Goal: Information Seeking & Learning: Learn about a topic

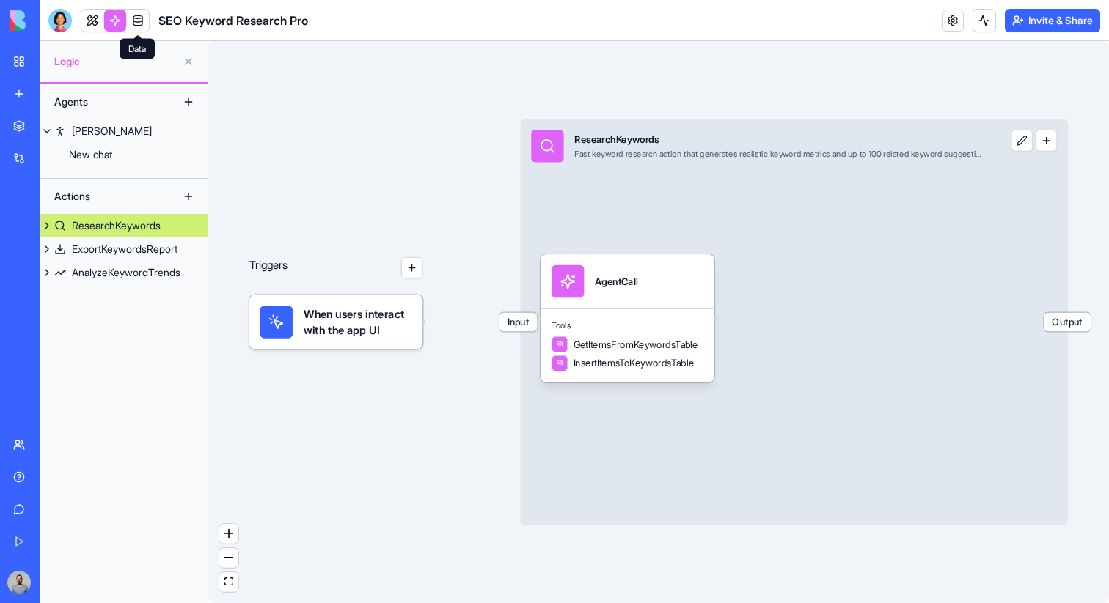
click at [135, 27] on link at bounding box center [138, 21] width 22 height 22
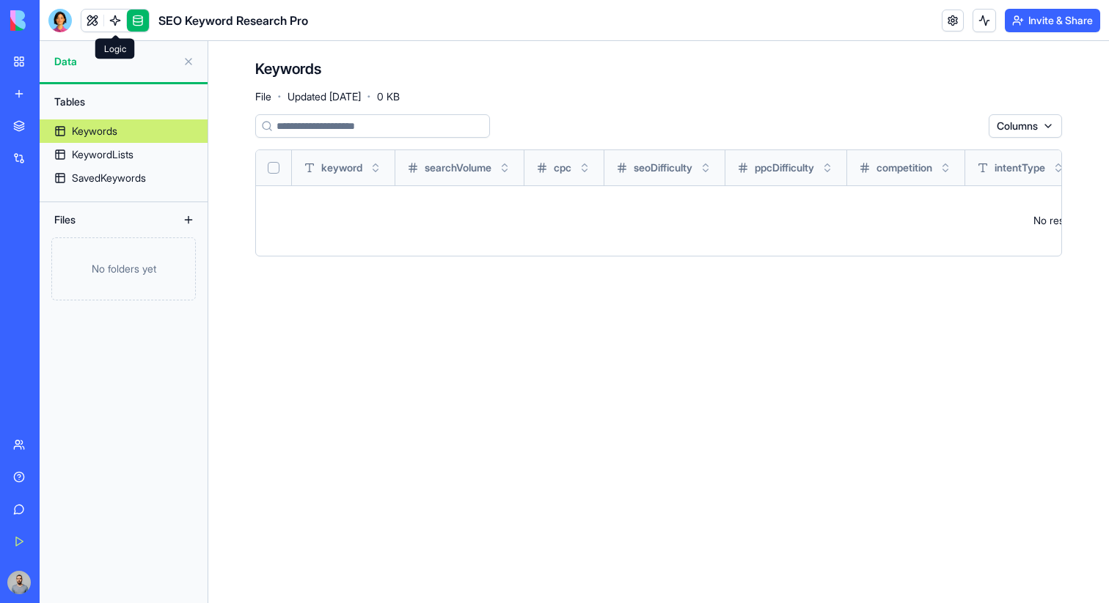
click at [110, 23] on link at bounding box center [115, 21] width 22 height 22
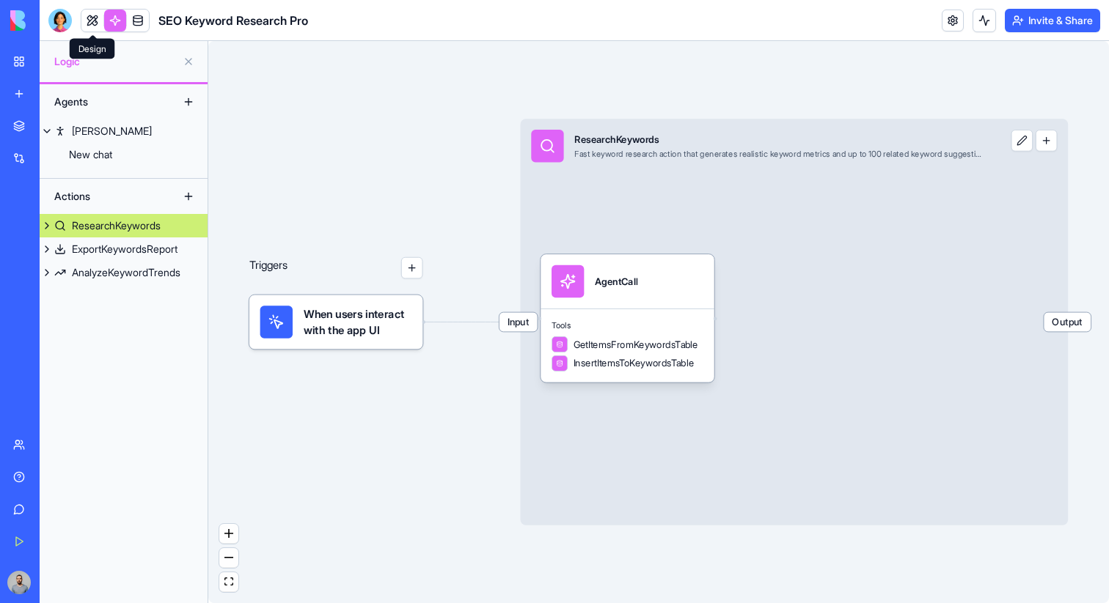
click at [90, 23] on link at bounding box center [92, 21] width 22 height 22
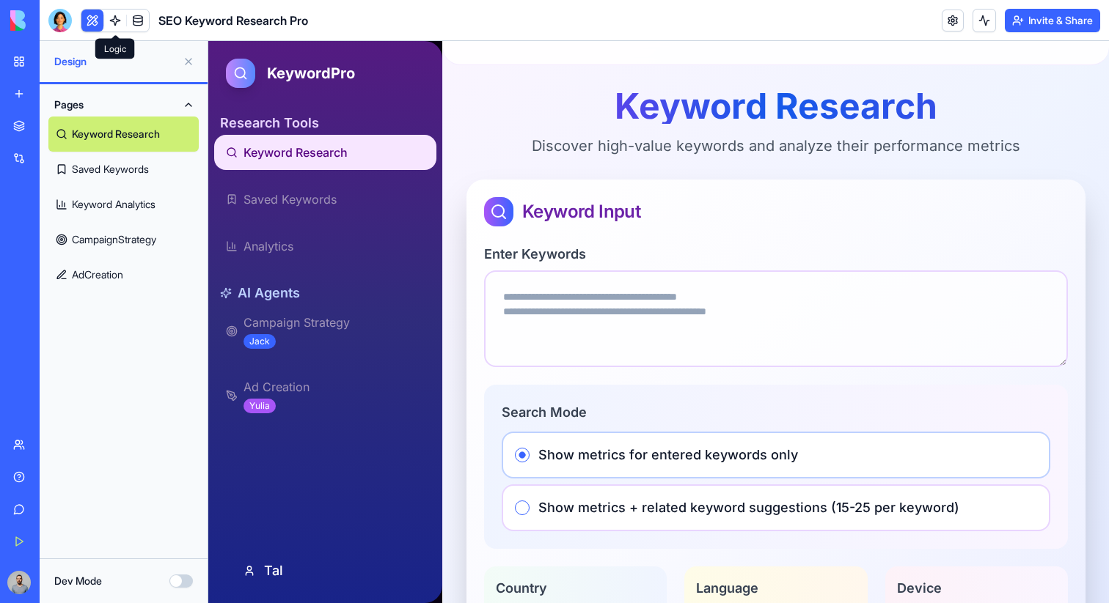
click at [115, 24] on link at bounding box center [115, 21] width 22 height 22
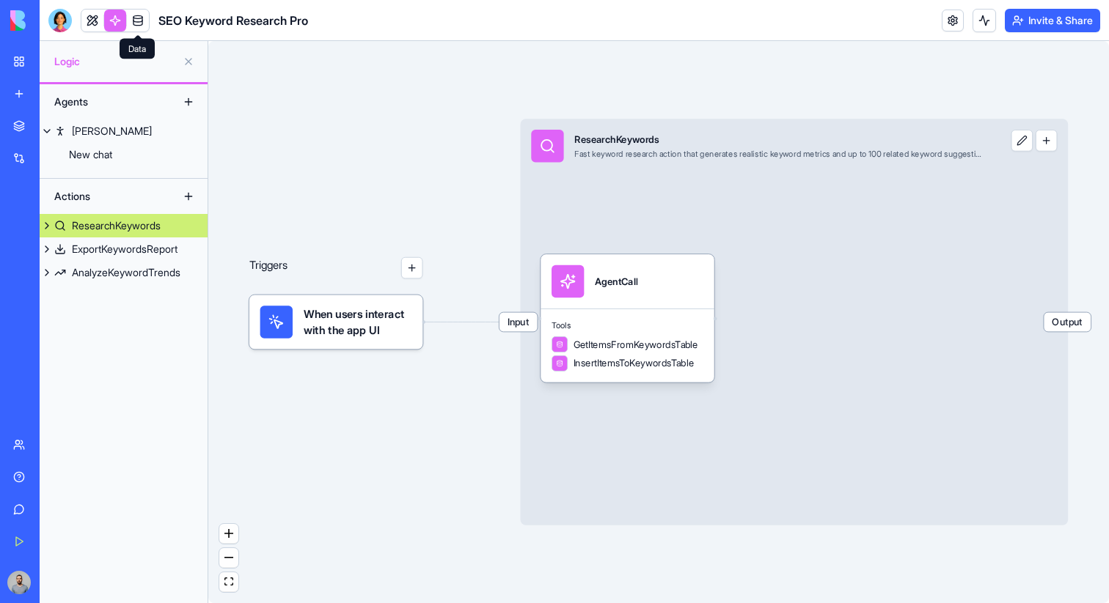
click at [139, 22] on link at bounding box center [138, 21] width 22 height 22
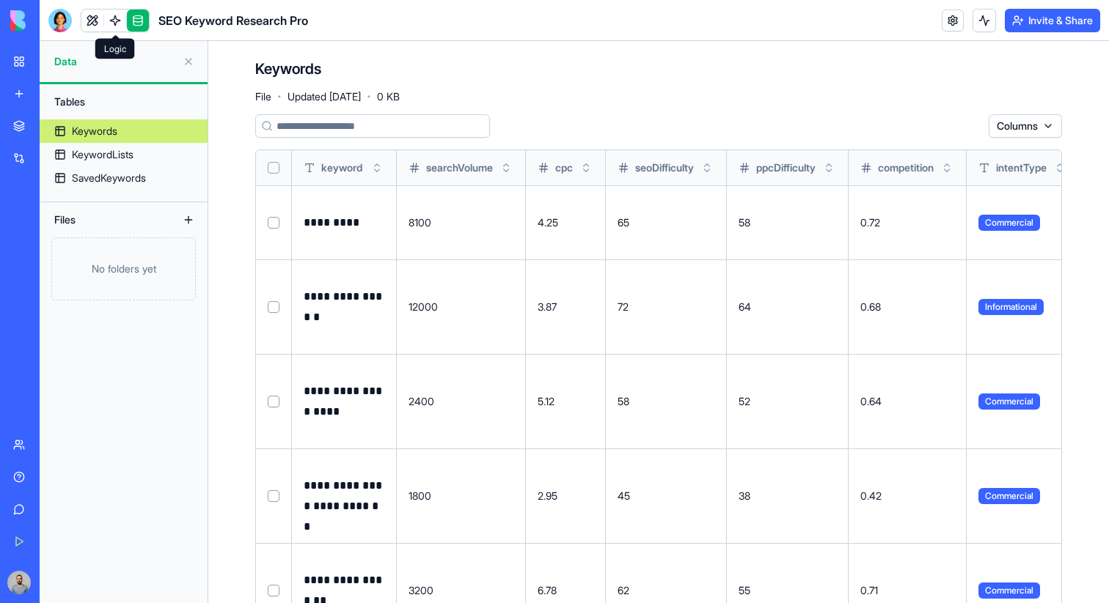
click at [107, 26] on link at bounding box center [115, 21] width 22 height 22
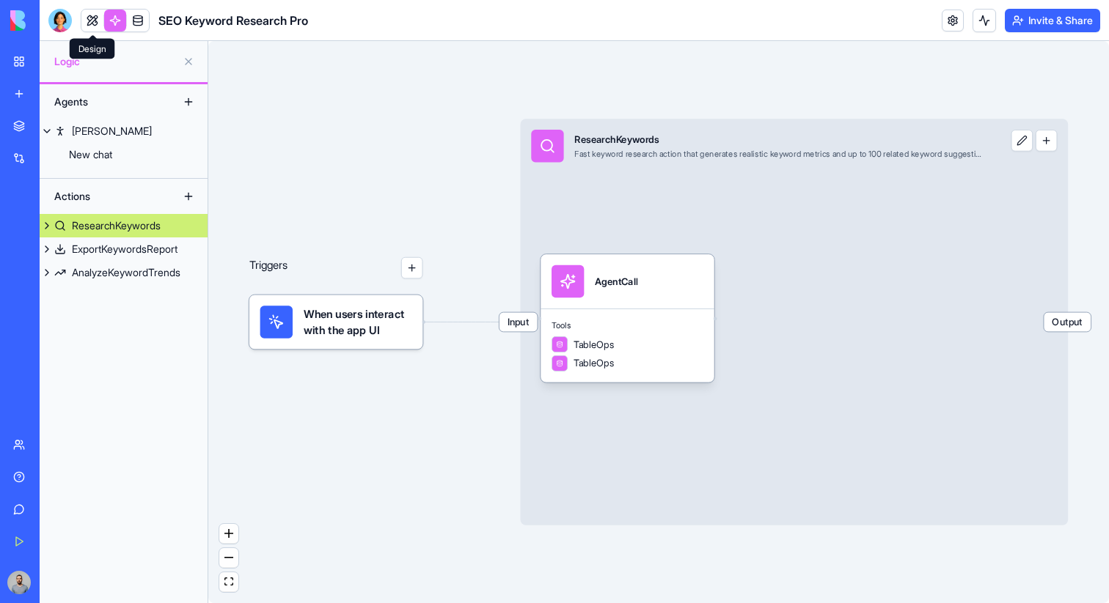
click at [92, 23] on link at bounding box center [92, 21] width 22 height 22
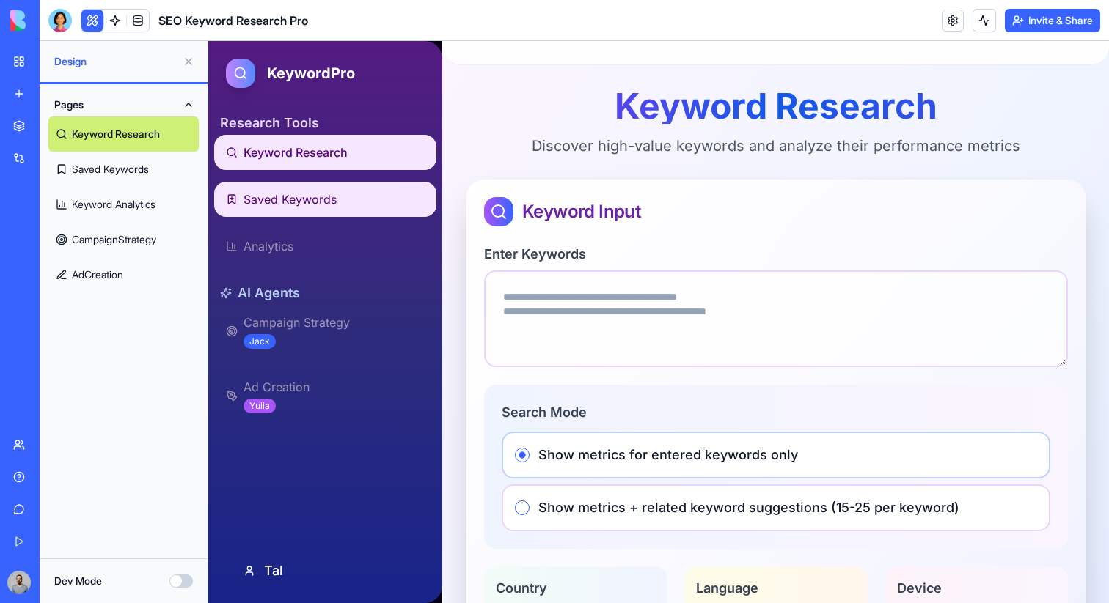
click at [285, 203] on span "Saved Keywords" at bounding box center [289, 200] width 93 height 18
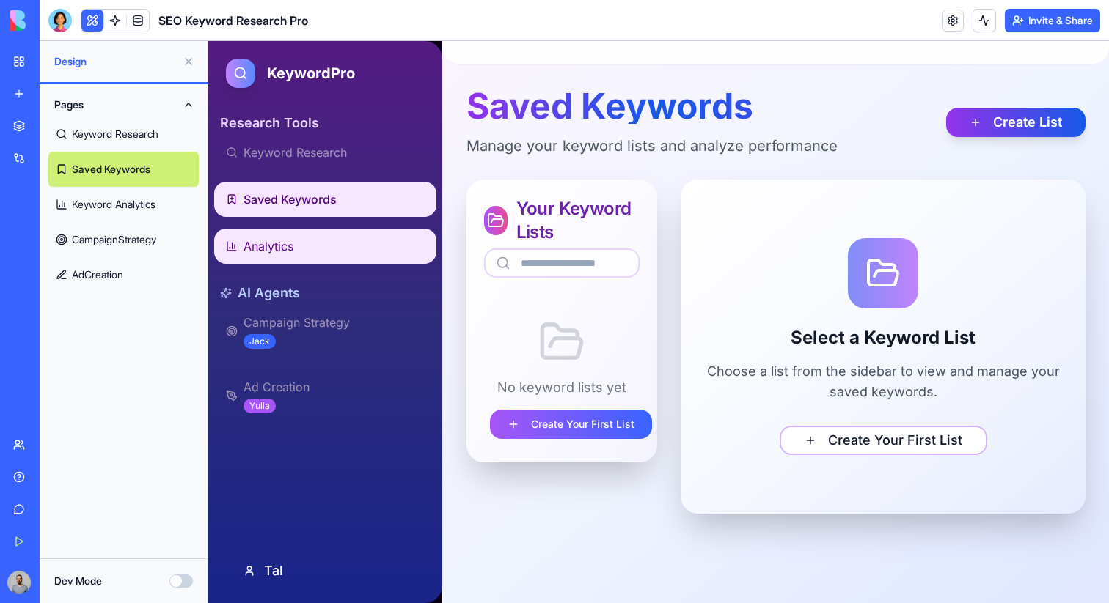
click at [310, 239] on link "Analytics" at bounding box center [325, 246] width 222 height 35
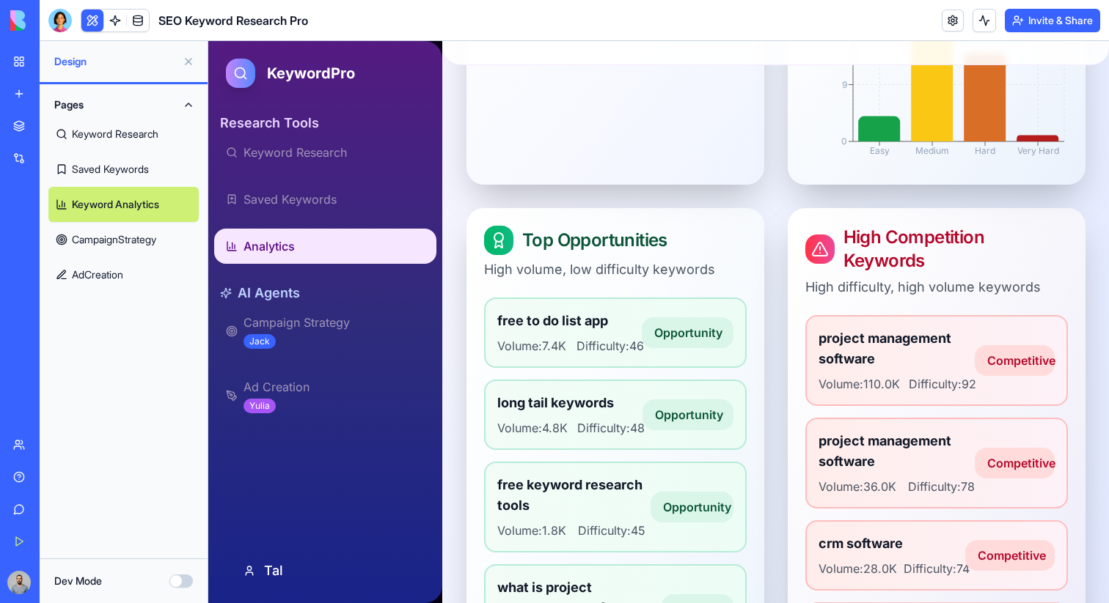
scroll to position [656, 0]
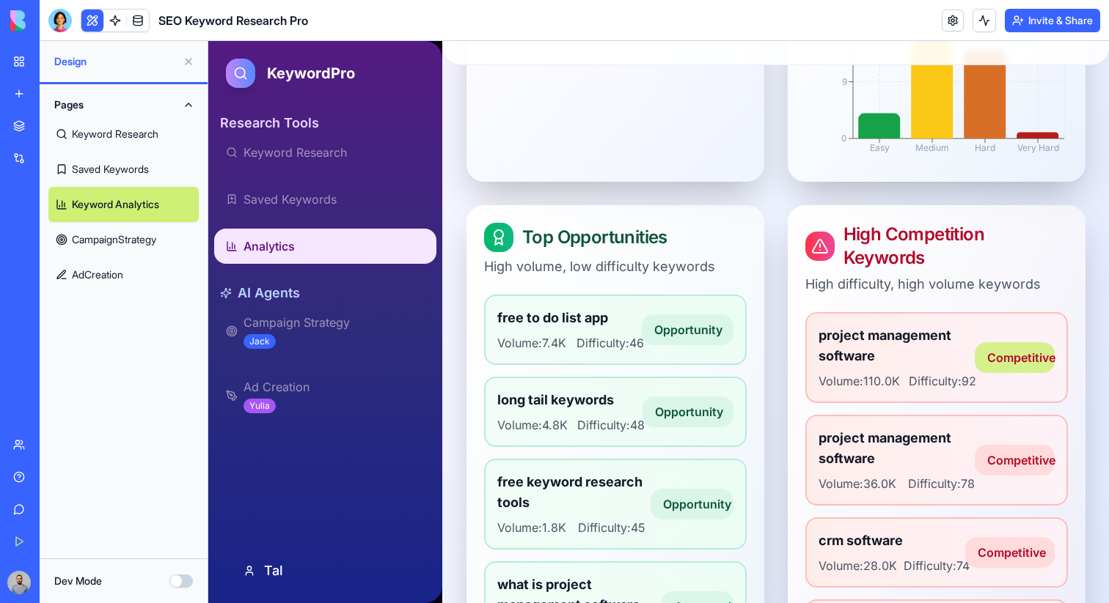
click at [1000, 372] on div "Competitive" at bounding box center [1014, 357] width 80 height 31
click at [691, 345] on div "Opportunity" at bounding box center [688, 330] width 92 height 31
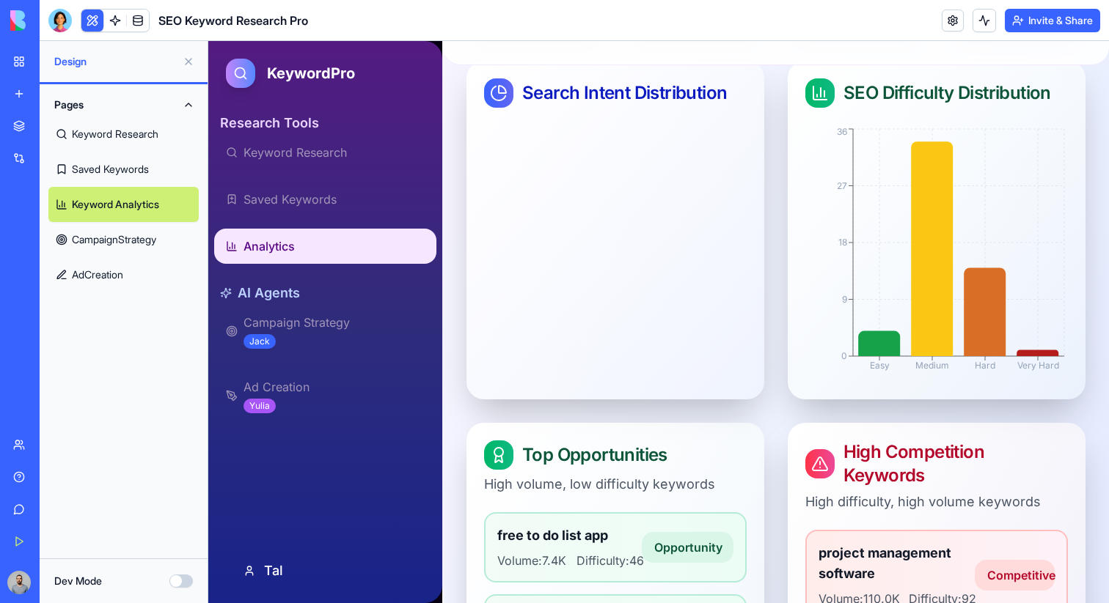
scroll to position [0, 0]
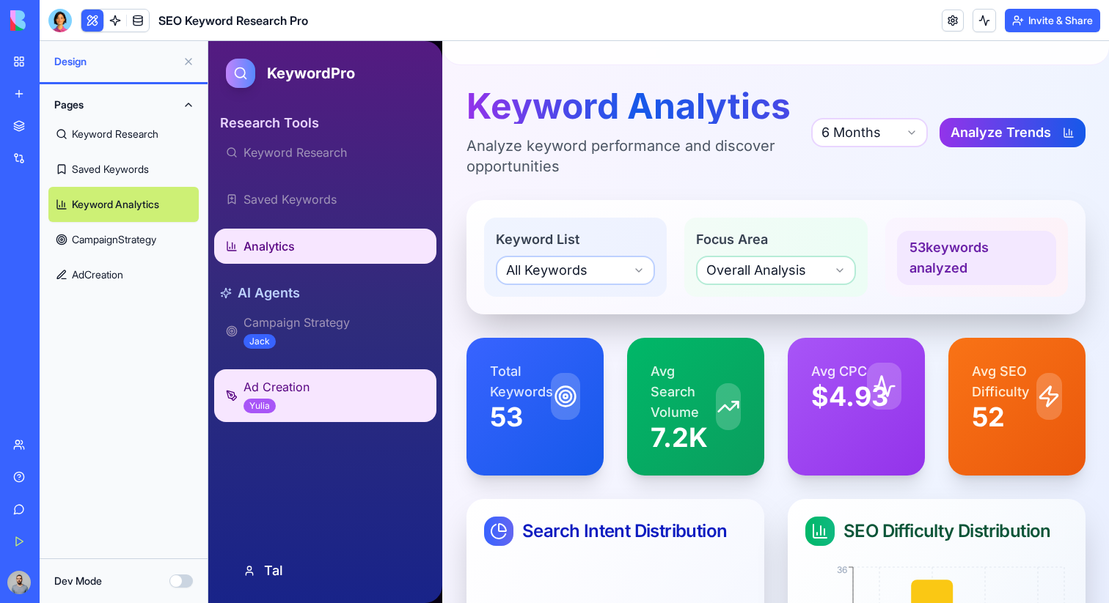
click at [315, 389] on span "Ad Creation" at bounding box center [333, 387] width 181 height 18
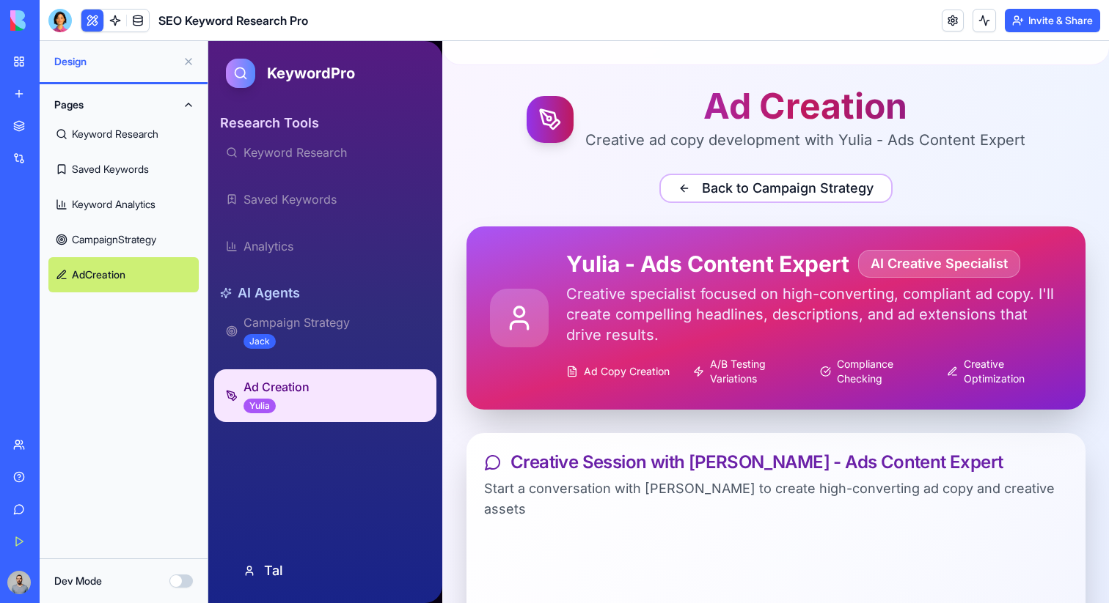
click at [189, 60] on button at bounding box center [188, 61] width 23 height 23
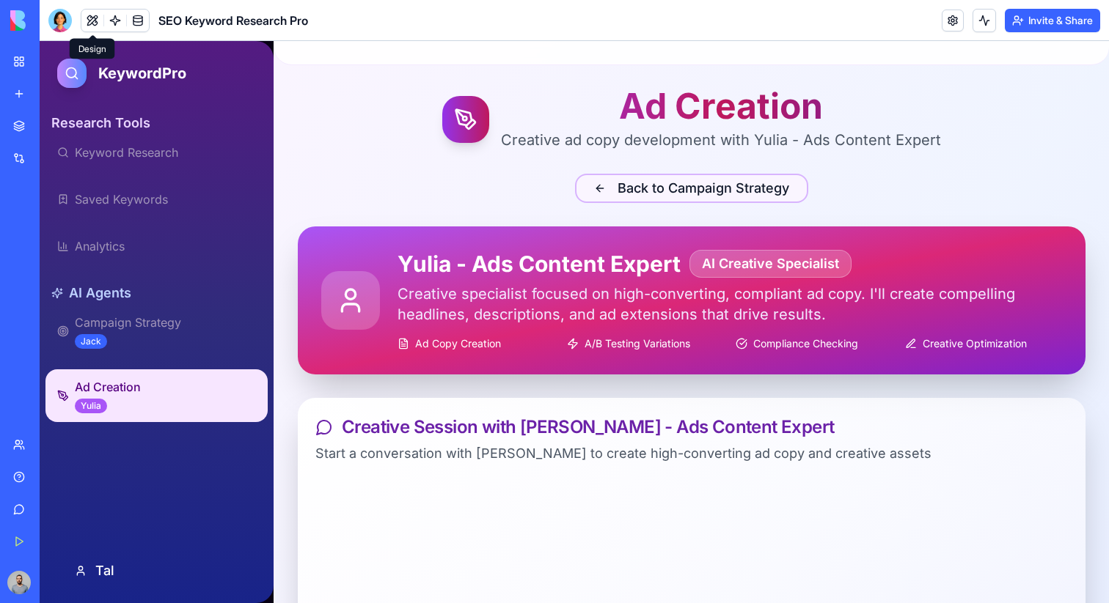
click at [652, 187] on button "Back to Campaign Strategy" at bounding box center [691, 188] width 233 height 29
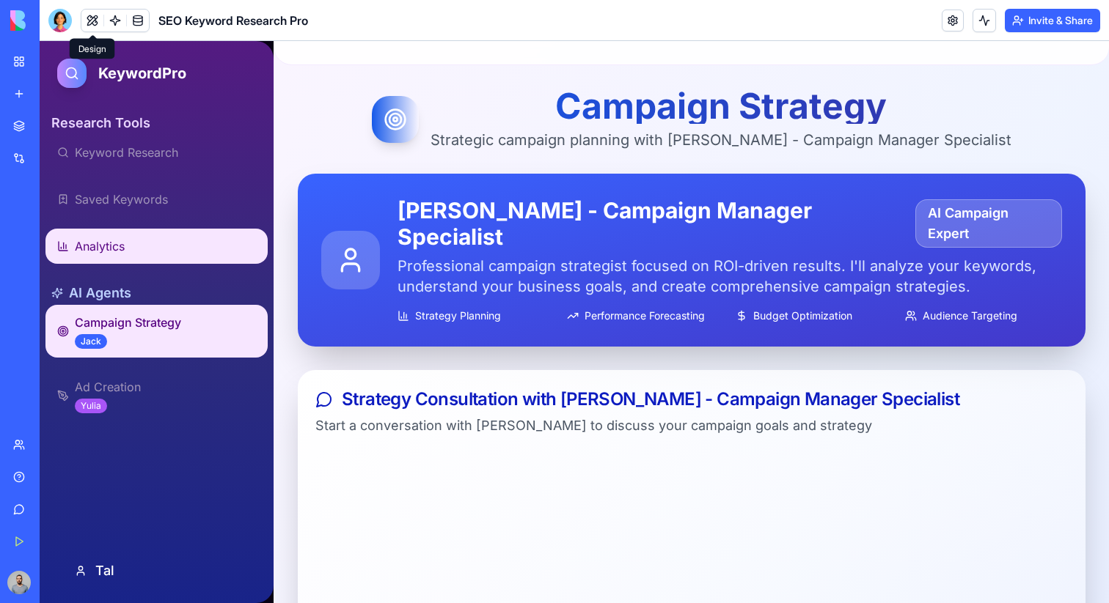
click at [132, 254] on link "Analytics" at bounding box center [156, 246] width 222 height 35
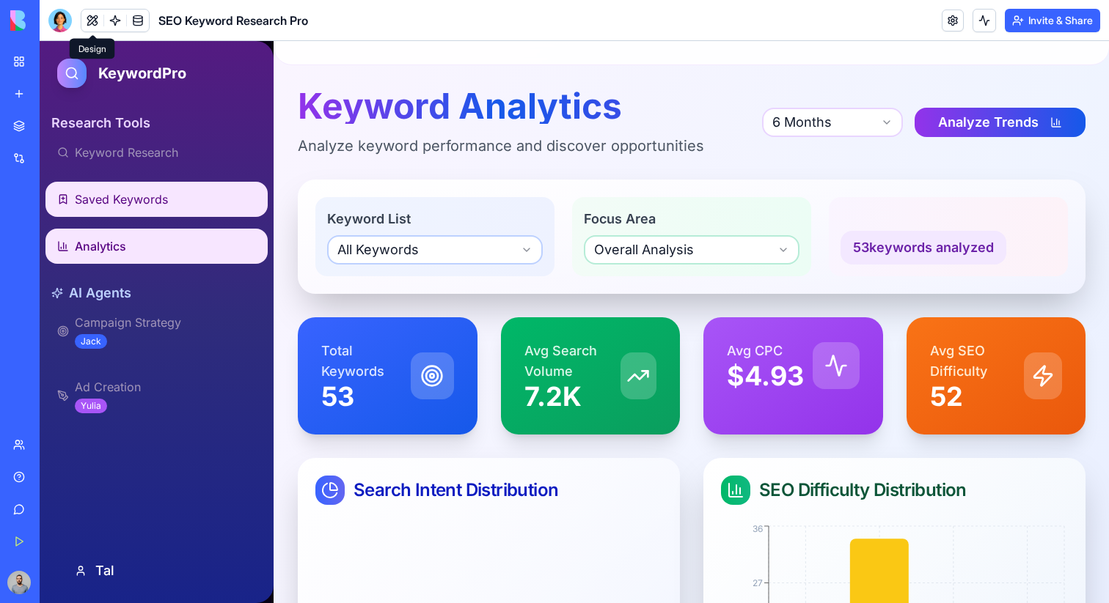
click at [147, 212] on link "Saved Keywords" at bounding box center [156, 199] width 222 height 35
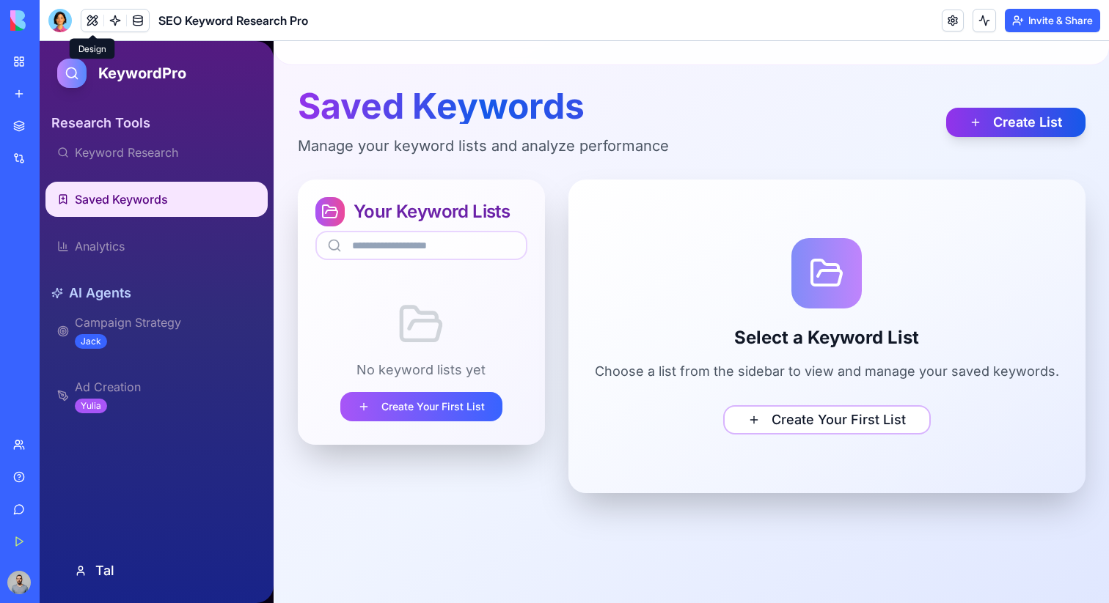
click at [150, 176] on ul "Keyword Research Saved Keywords Analytics" at bounding box center [156, 199] width 222 height 129
click at [796, 408] on button "Create Your First List" at bounding box center [827, 419] width 208 height 29
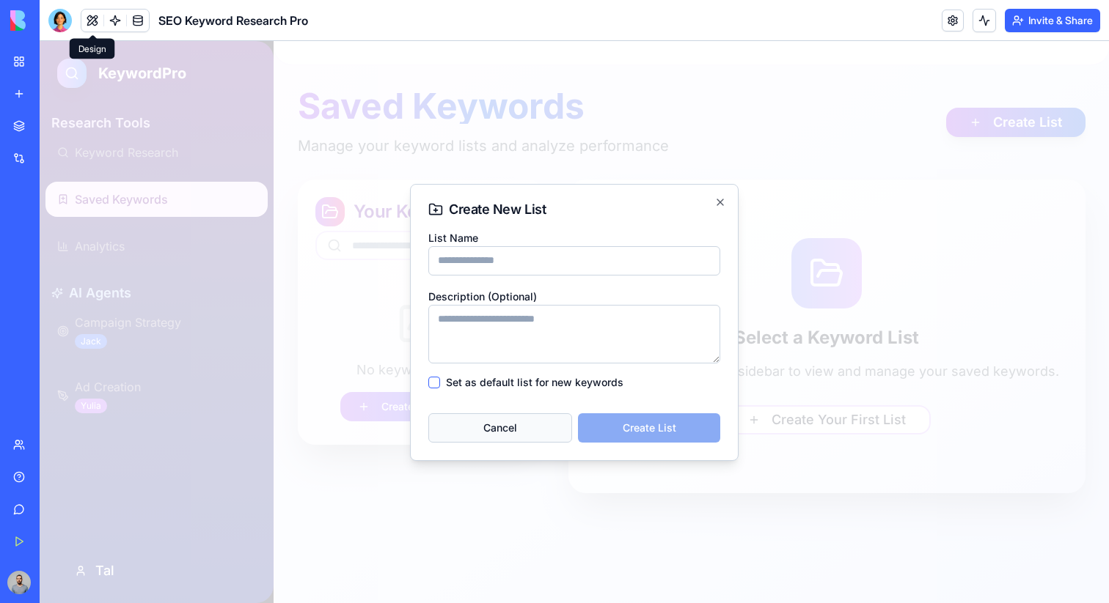
click at [492, 422] on button "Cancel" at bounding box center [500, 428] width 144 height 29
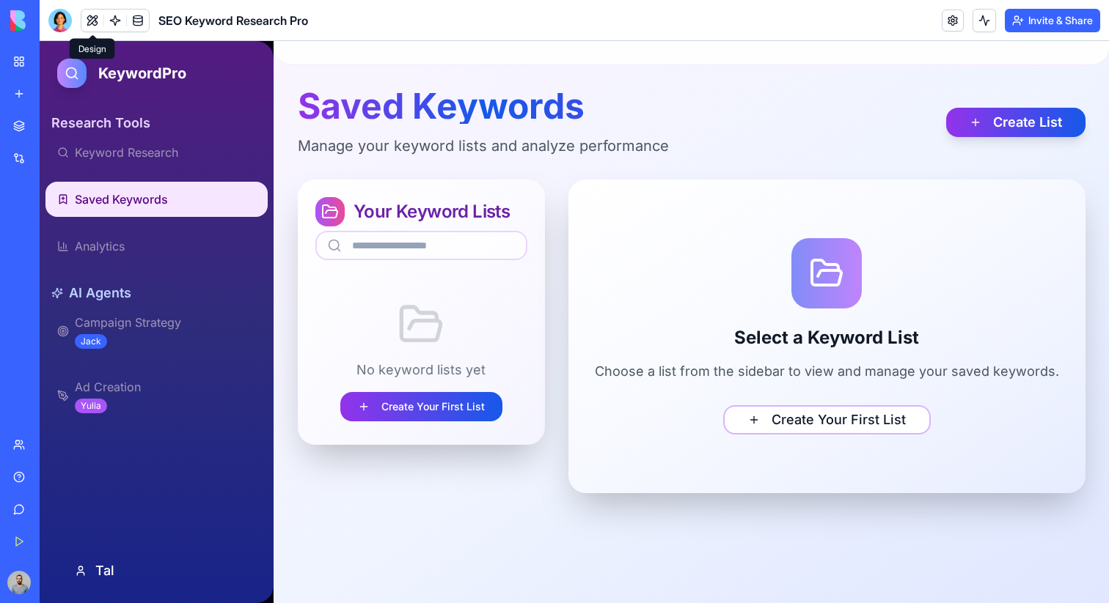
click at [483, 409] on button "Create Your First List" at bounding box center [421, 406] width 162 height 29
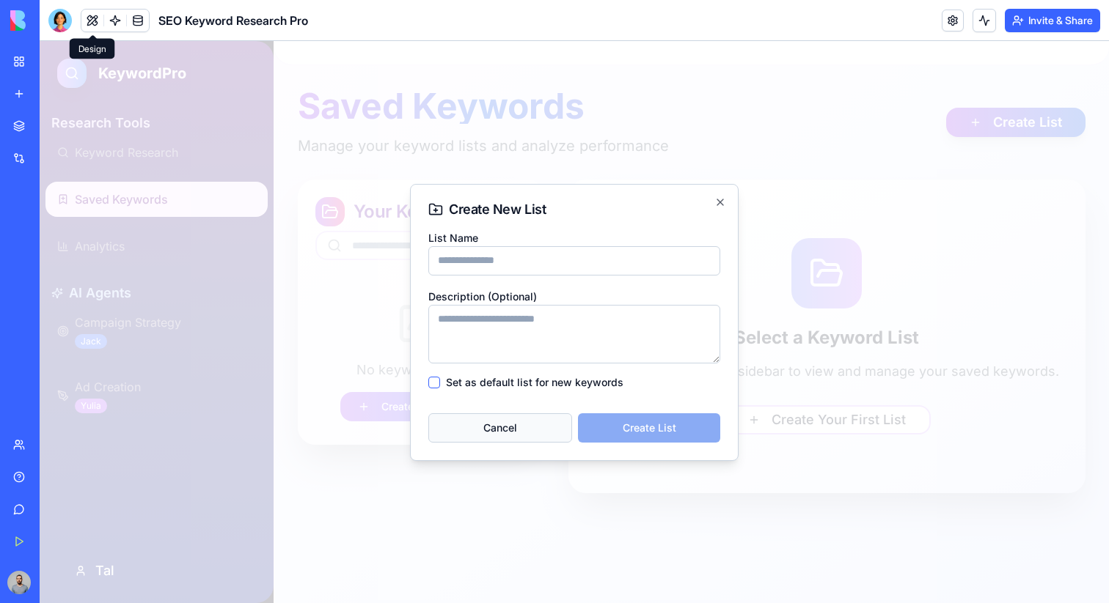
click at [488, 419] on button "Cancel" at bounding box center [500, 428] width 144 height 29
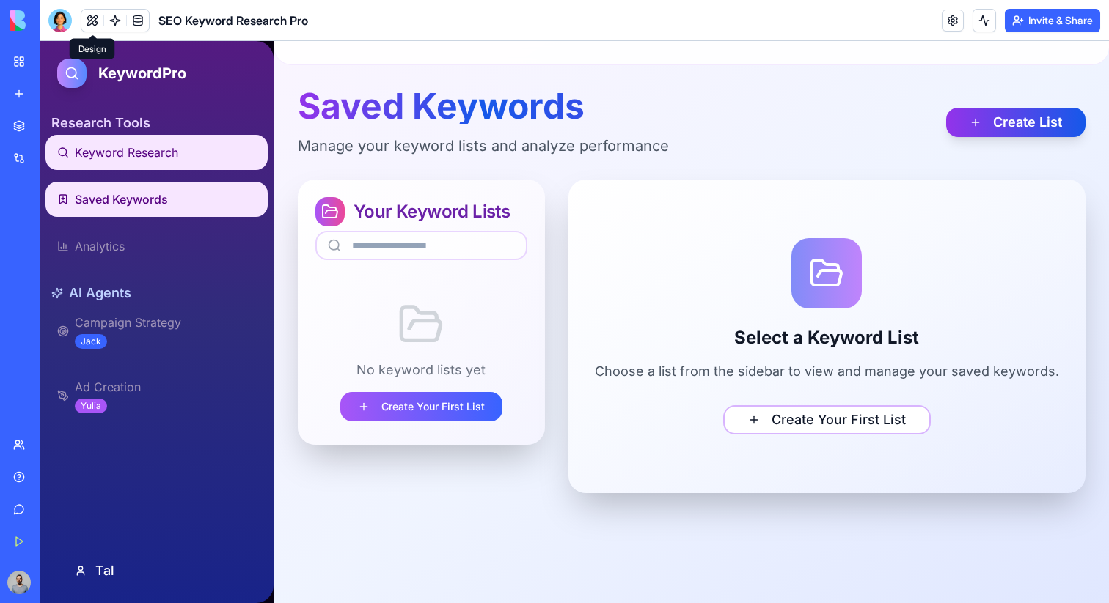
click at [200, 150] on link "Keyword Research" at bounding box center [156, 152] width 222 height 35
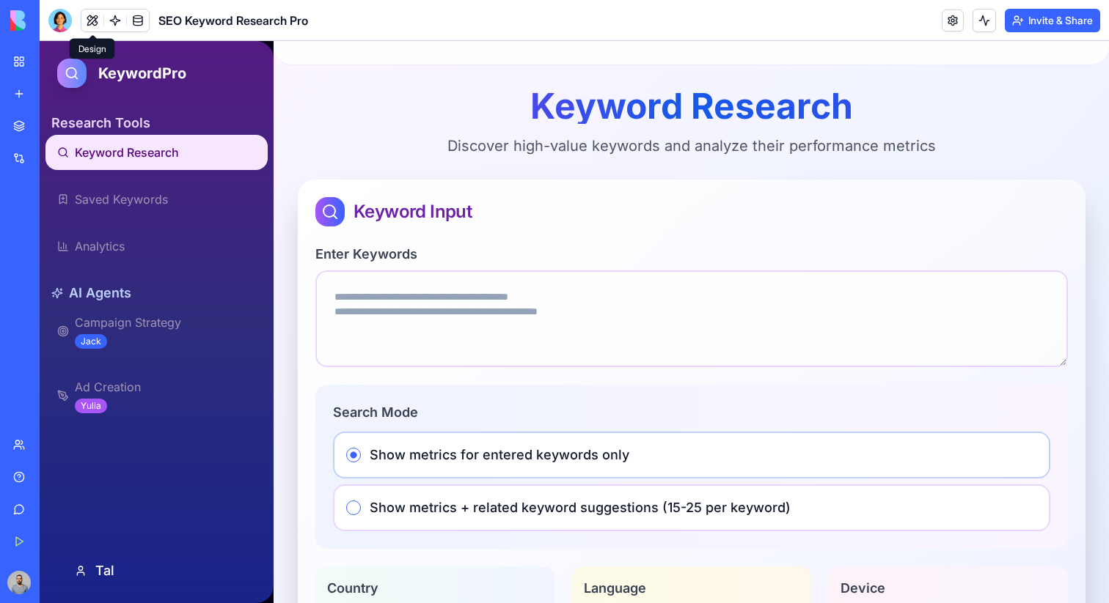
click at [506, 510] on label "Show metrics + related keyword suggestions (15-25 per keyword)" at bounding box center [580, 508] width 421 height 21
click at [361, 510] on button "Show metrics + related keyword suggestions (15-25 per keyword)" at bounding box center [353, 508] width 15 height 15
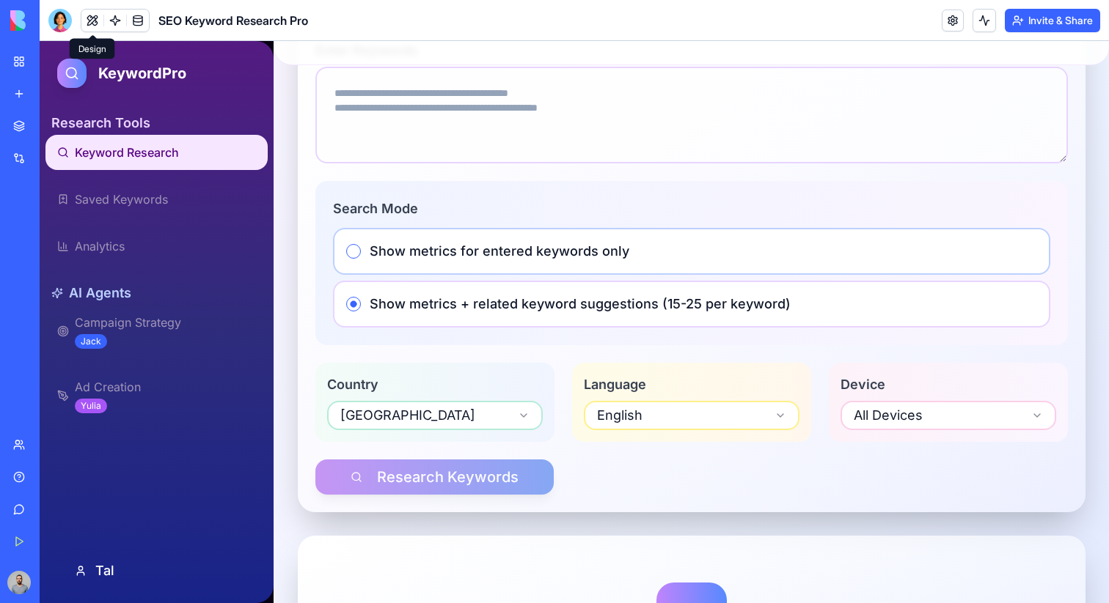
scroll to position [208, 0]
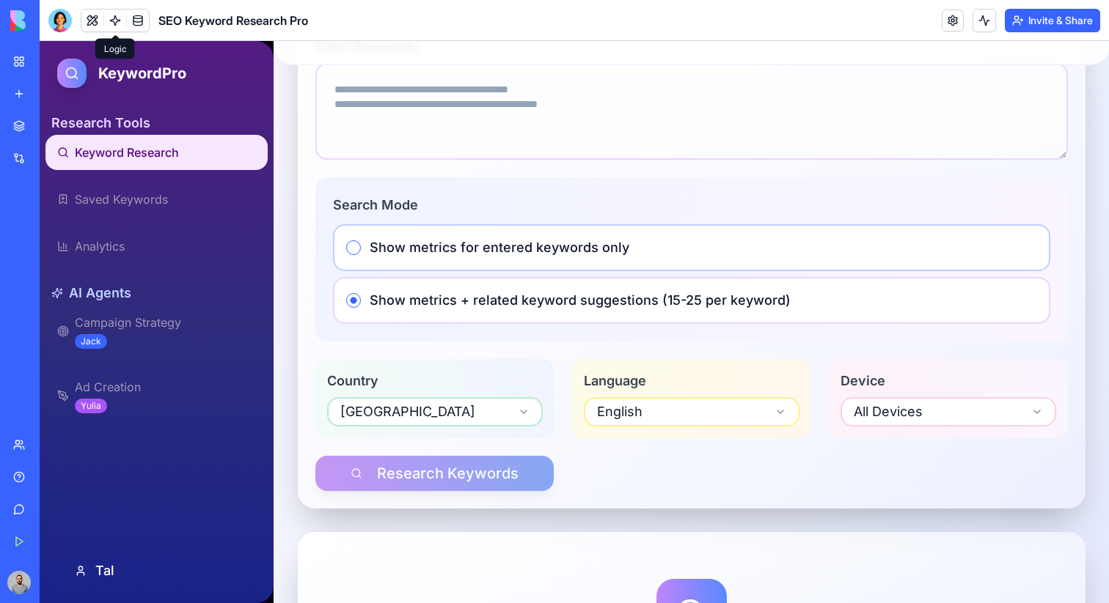
click at [122, 21] on link at bounding box center [115, 21] width 22 height 22
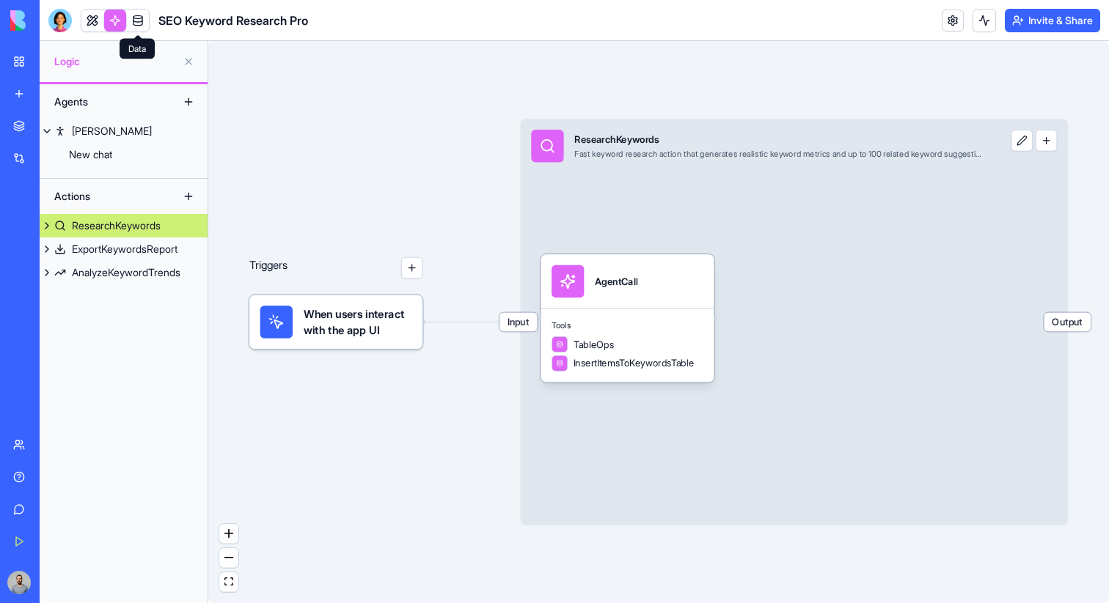
click at [144, 21] on link at bounding box center [138, 21] width 22 height 22
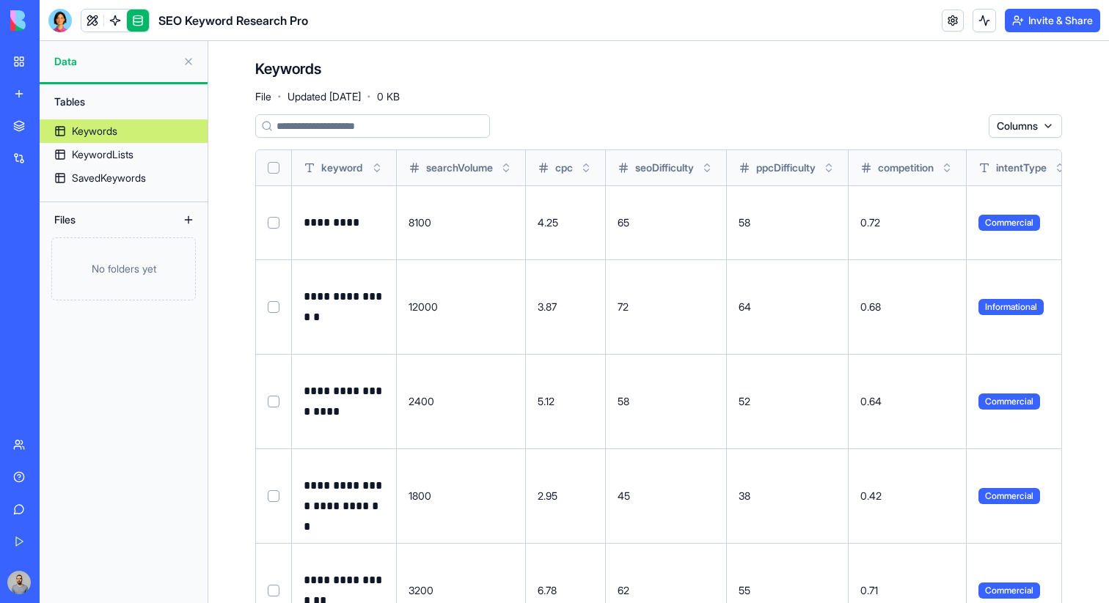
click at [118, 24] on link at bounding box center [115, 21] width 22 height 22
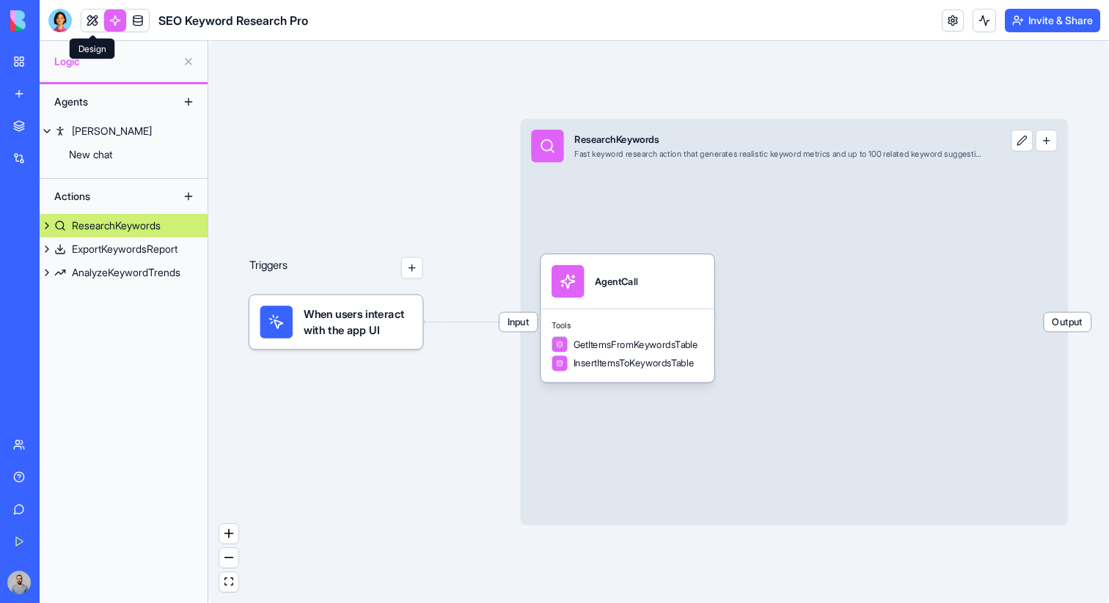
click at [88, 21] on link at bounding box center [92, 21] width 22 height 22
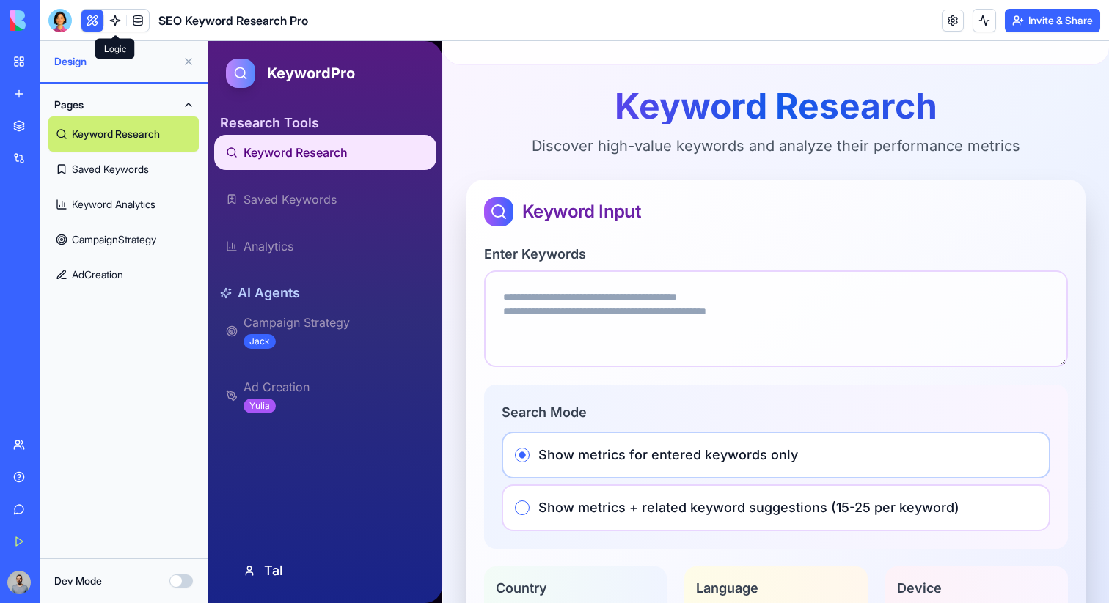
click at [113, 20] on link at bounding box center [115, 21] width 22 height 22
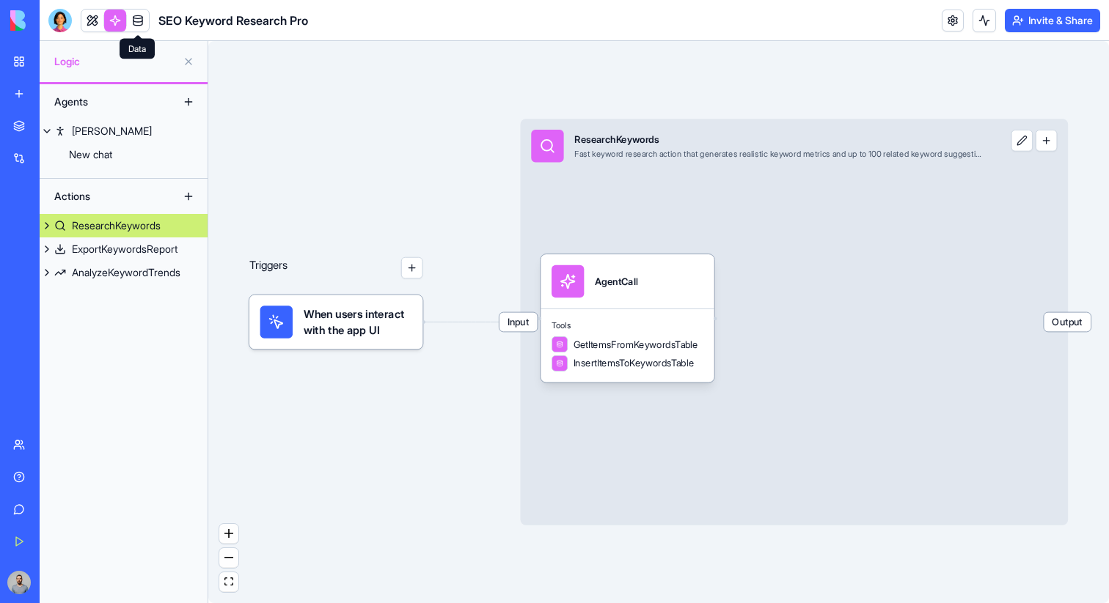
click at [136, 22] on link at bounding box center [138, 21] width 22 height 22
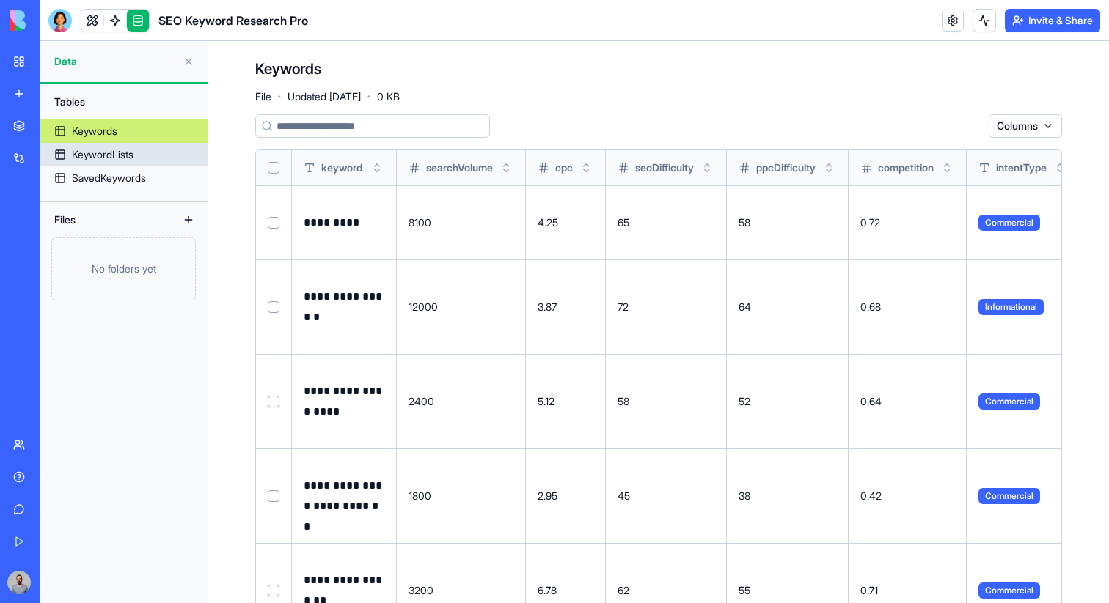
click at [121, 160] on div "KeywordLists" at bounding box center [103, 154] width 62 height 15
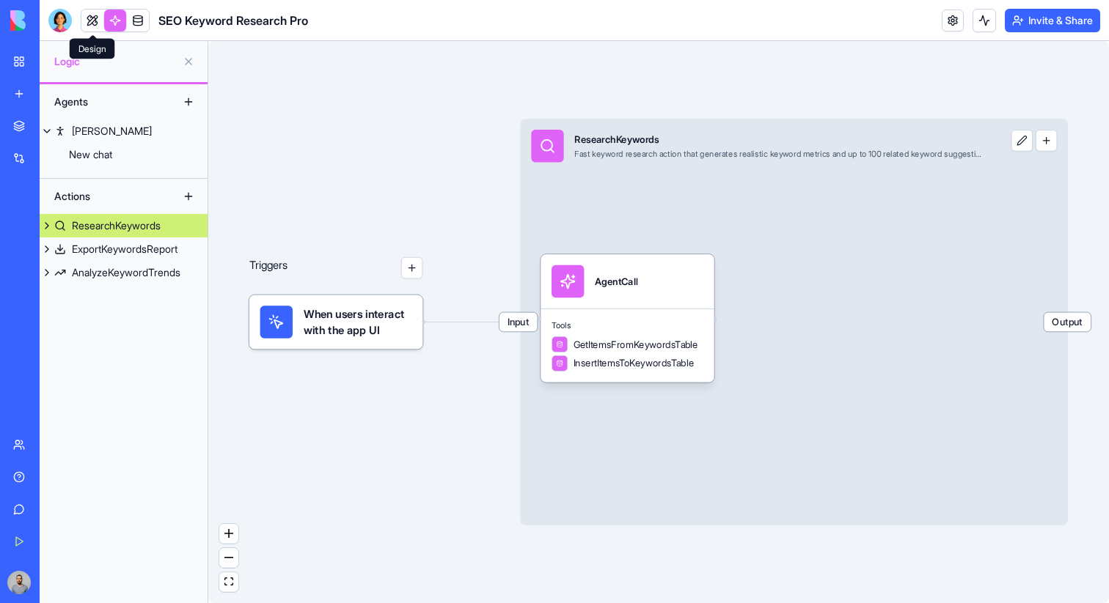
click at [92, 19] on link at bounding box center [92, 21] width 22 height 22
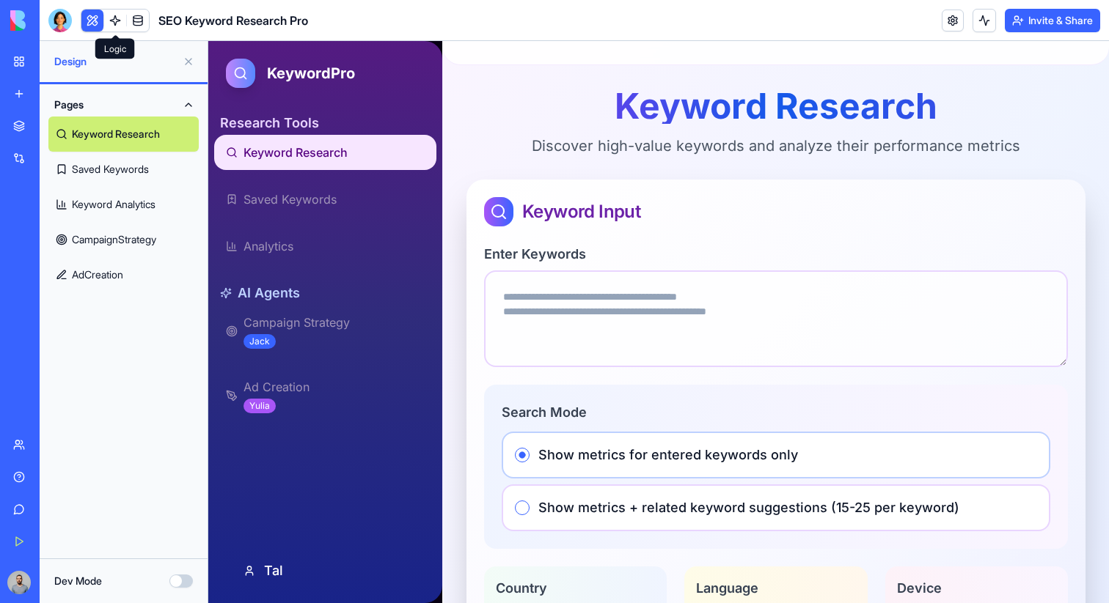
click at [112, 21] on link at bounding box center [115, 21] width 22 height 22
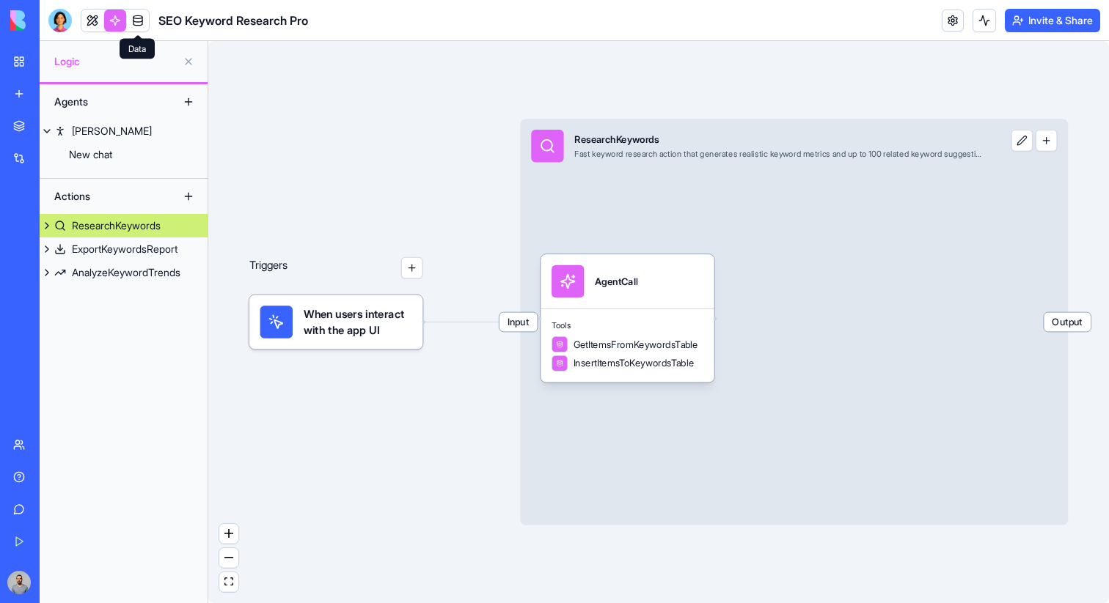
click at [139, 21] on link at bounding box center [138, 21] width 22 height 22
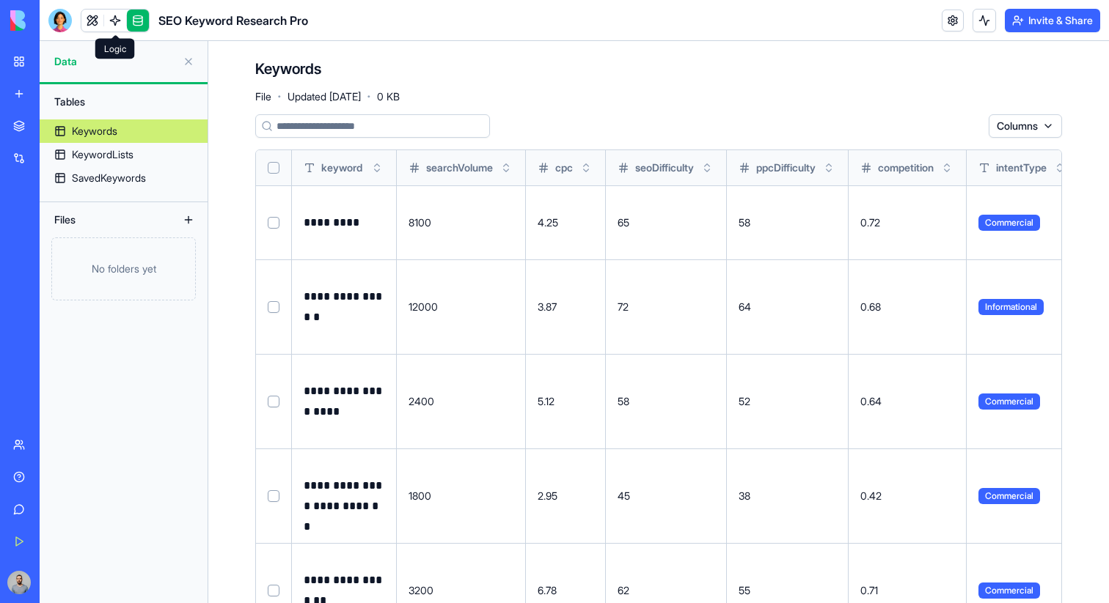
click at [111, 15] on link at bounding box center [115, 21] width 22 height 22
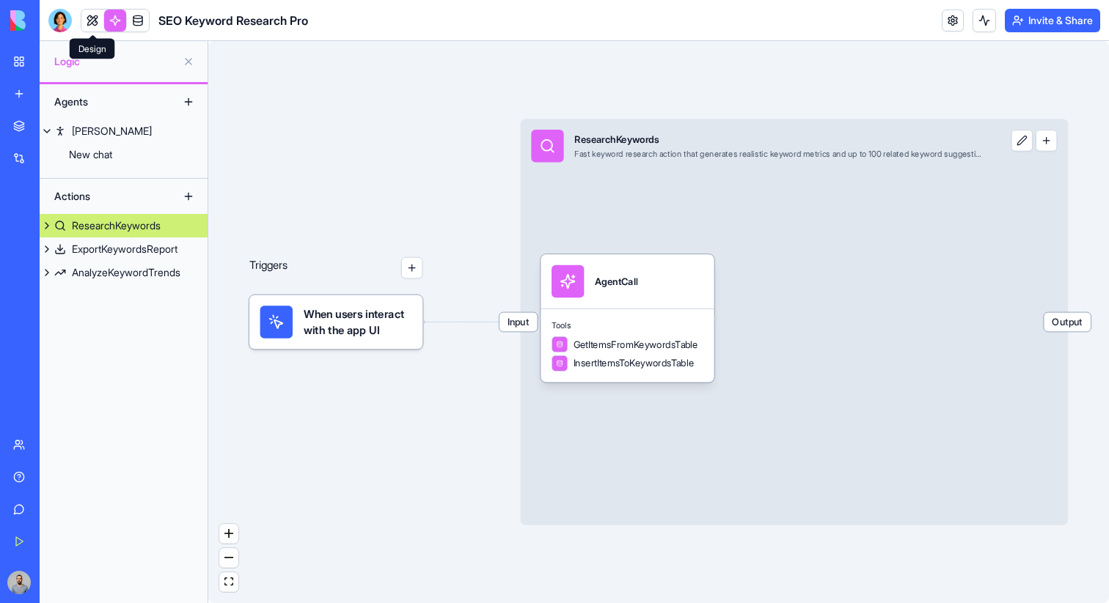
click at [95, 16] on link at bounding box center [92, 21] width 22 height 22
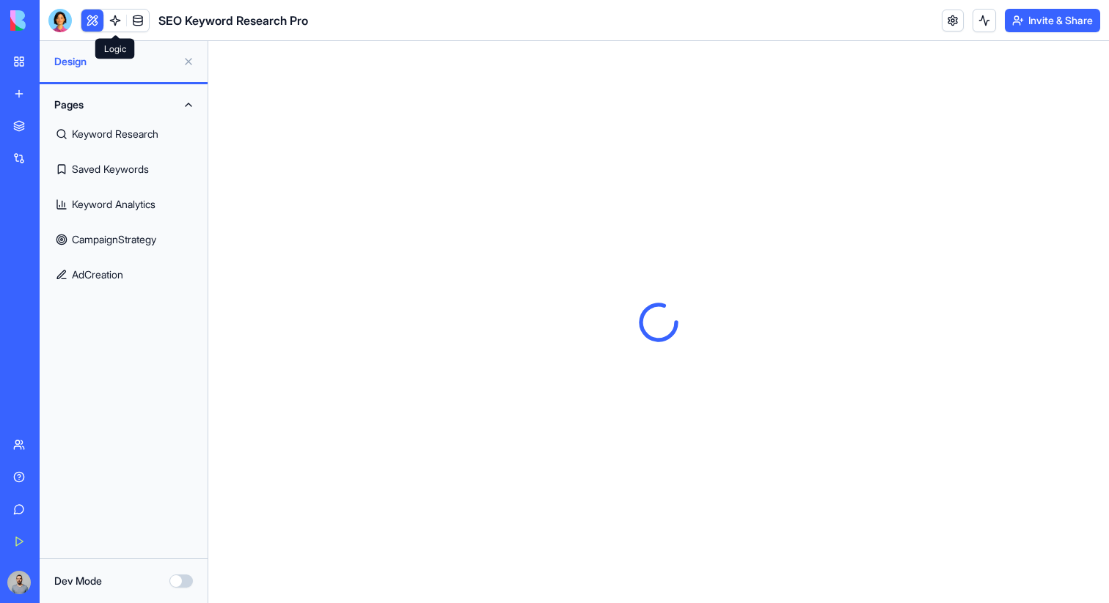
click at [108, 15] on link at bounding box center [115, 21] width 22 height 22
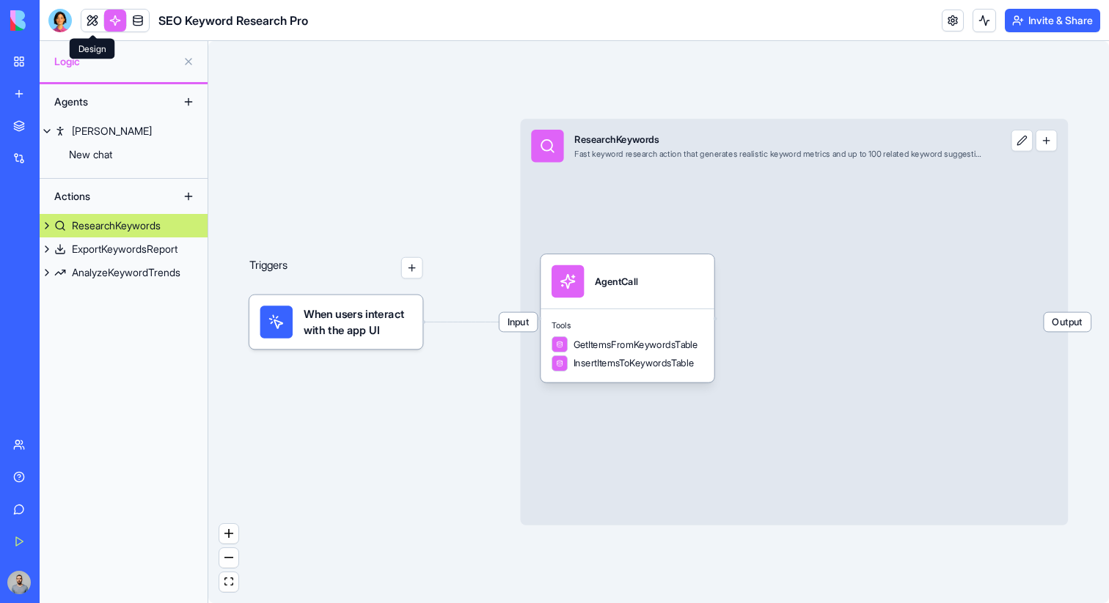
click at [89, 18] on link at bounding box center [92, 21] width 22 height 22
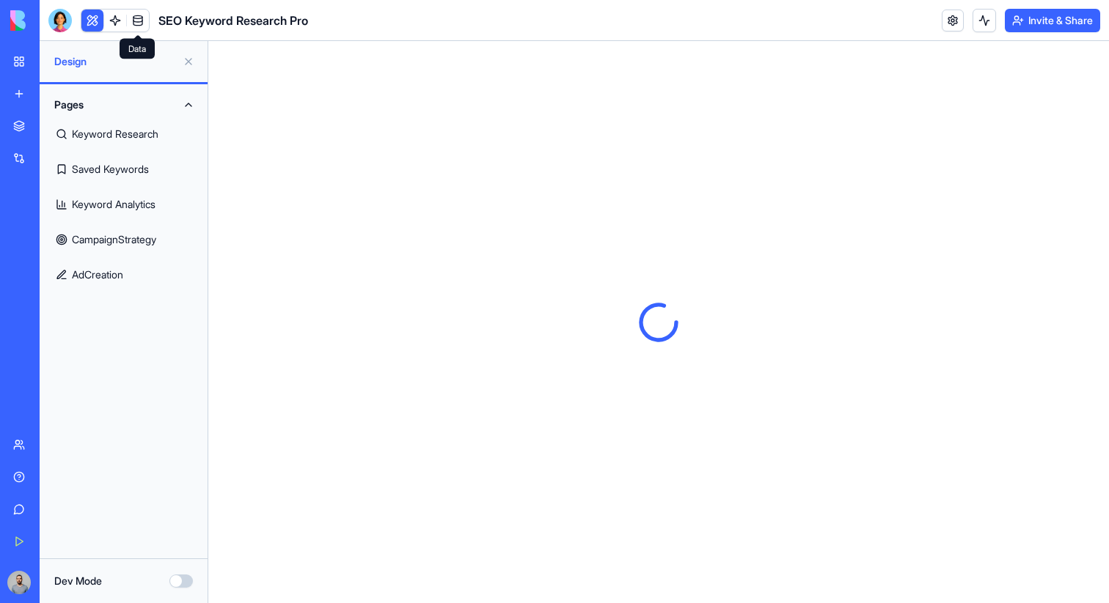
click at [138, 15] on link at bounding box center [138, 21] width 22 height 22
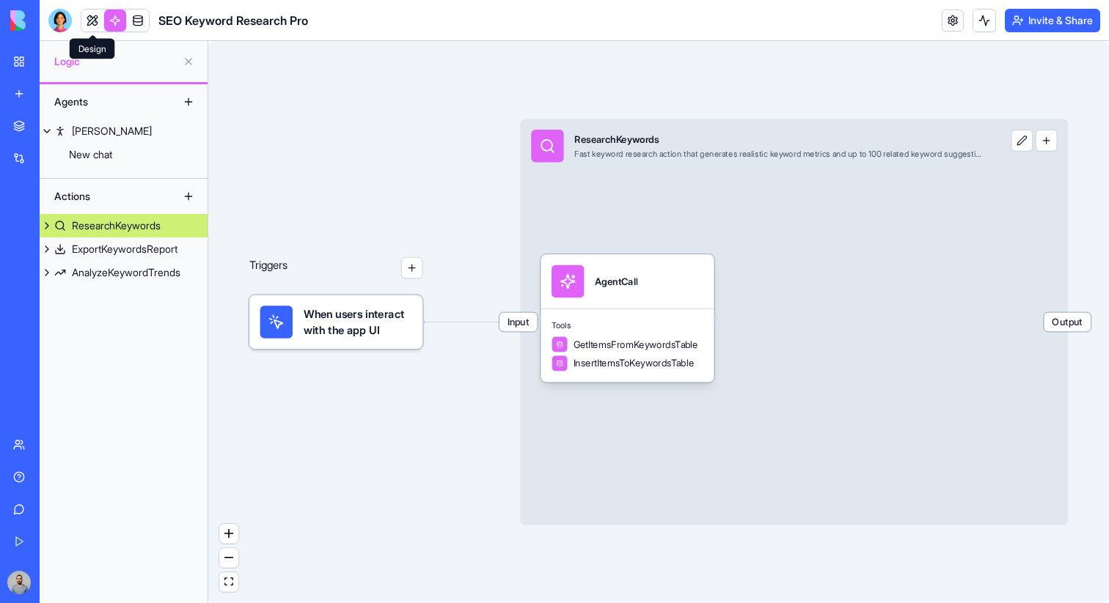
click at [93, 23] on link at bounding box center [92, 21] width 22 height 22
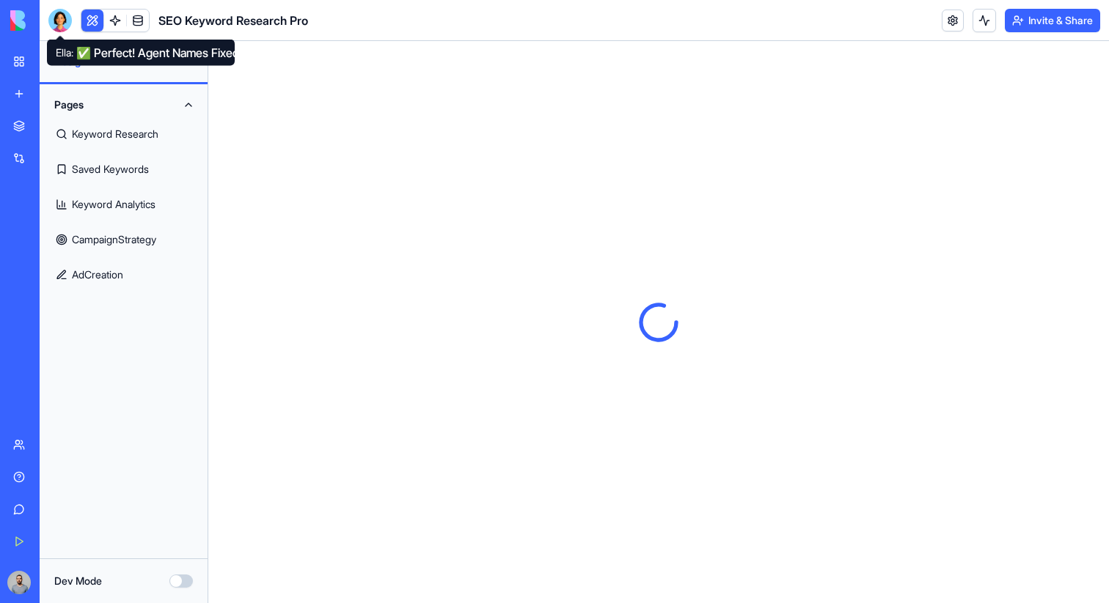
click at [63, 23] on div at bounding box center [59, 20] width 23 height 23
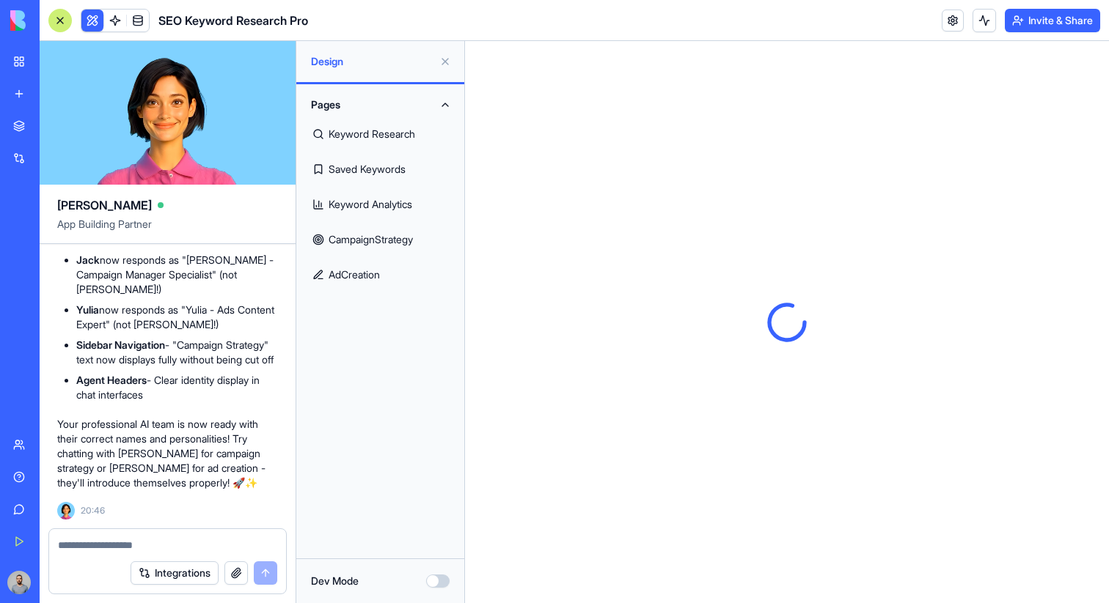
click at [63, 23] on div at bounding box center [59, 20] width 23 height 23
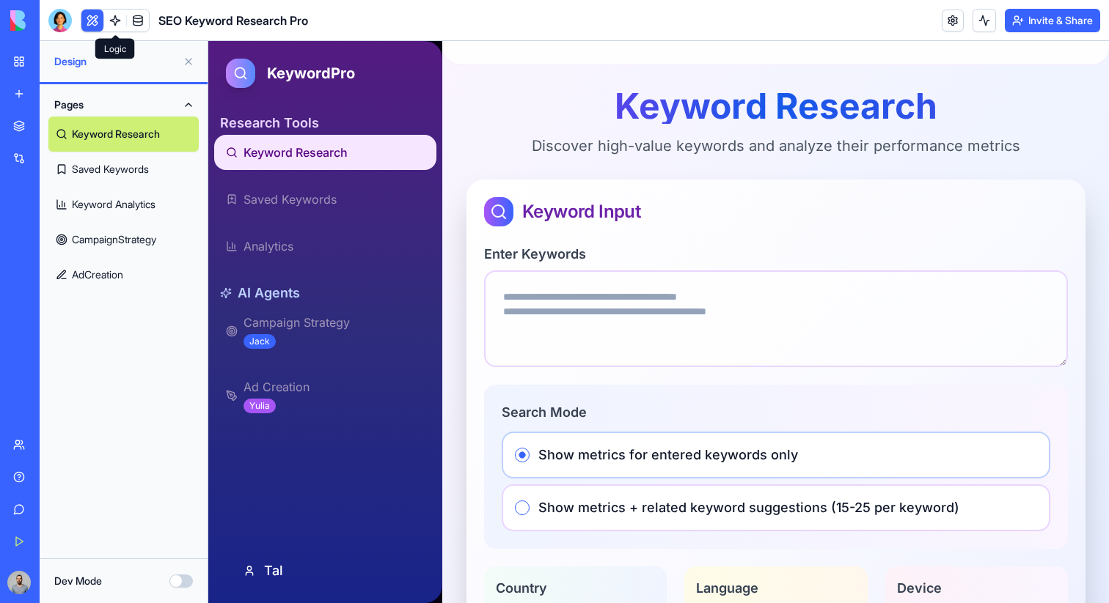
click at [117, 17] on link at bounding box center [115, 21] width 22 height 22
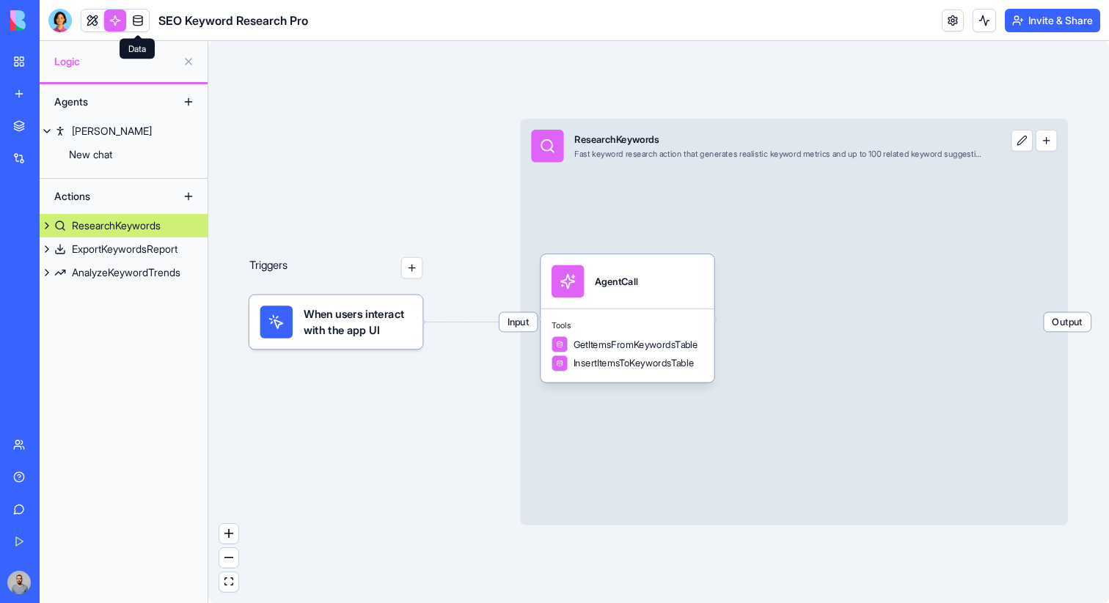
click at [139, 17] on link at bounding box center [138, 21] width 22 height 22
